Goal: Entertainment & Leisure: Consume media (video, audio)

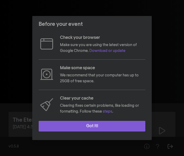
click at [98, 126] on button "Got it!" at bounding box center [92, 126] width 107 height 11
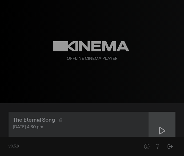
click at [159, 130] on icon at bounding box center [162, 130] width 6 height 7
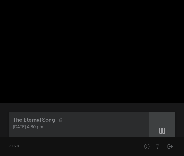
click at [162, 132] on icon at bounding box center [161, 131] width 5 height 9
type input "8.585181"
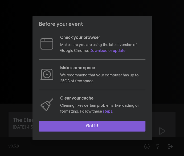
click at [99, 126] on button "Got it!" at bounding box center [92, 126] width 107 height 11
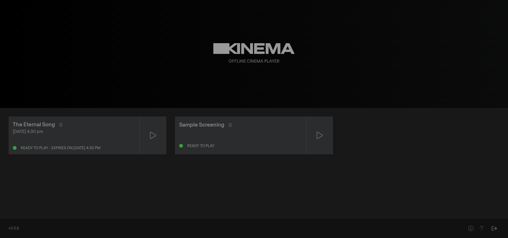
click at [13, 147] on div at bounding box center [15, 148] width 4 height 4
click at [36, 128] on div "The Eternal Song" at bounding box center [34, 125] width 42 height 8
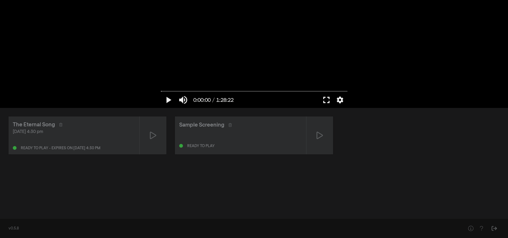
click at [184, 100] on button "fullscreen" at bounding box center [326, 100] width 15 height 16
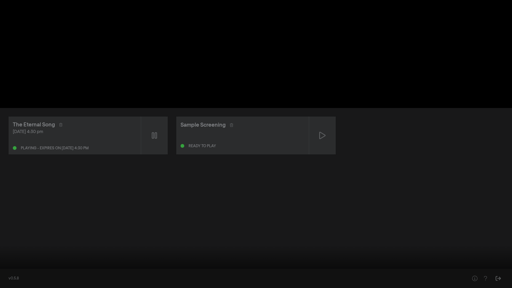
click at [9, 156] on button "pause" at bounding box center [10, 280] width 15 height 16
drag, startPoint x: 12, startPoint y: 268, endPoint x: 0, endPoint y: 269, distance: 11.7
click at [0, 156] on div at bounding box center [256, 144] width 512 height 288
click at [2, 156] on div at bounding box center [256, 144] width 512 height 288
drag, startPoint x: 14, startPoint y: 270, endPoint x: 1, endPoint y: 270, distance: 12.5
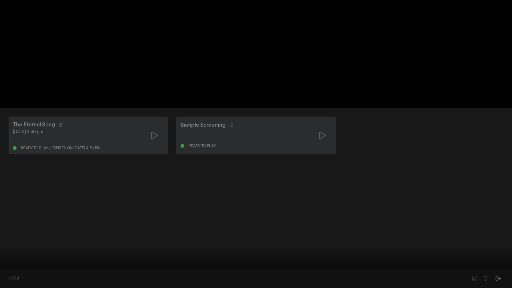
type input "0"
click at [3, 156] on input "Seek" at bounding box center [256, 270] width 506 height 3
